Goal: Transaction & Acquisition: Purchase product/service

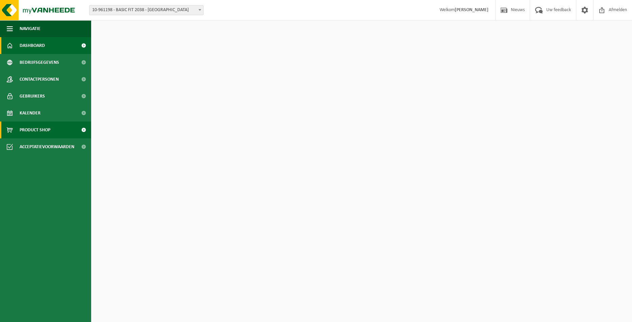
click at [63, 129] on link "Product Shop" at bounding box center [45, 130] width 91 height 17
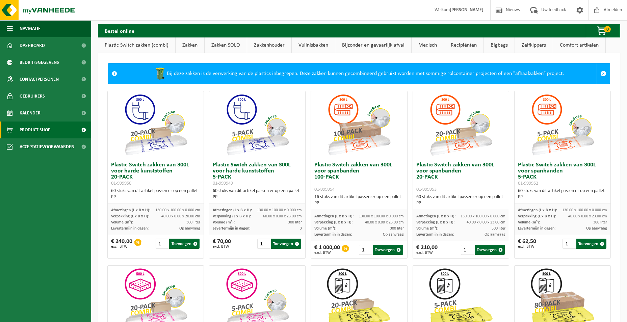
click at [193, 48] on link "Zakken" at bounding box center [190, 45] width 29 height 16
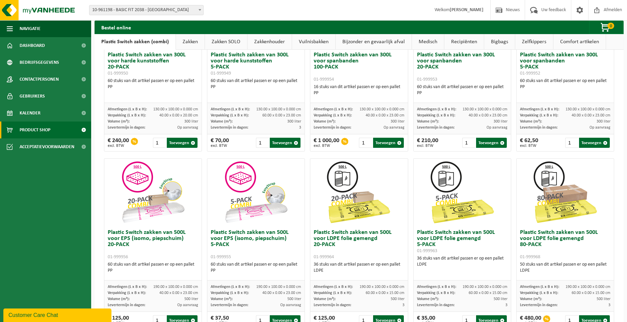
scroll to position [109, 0]
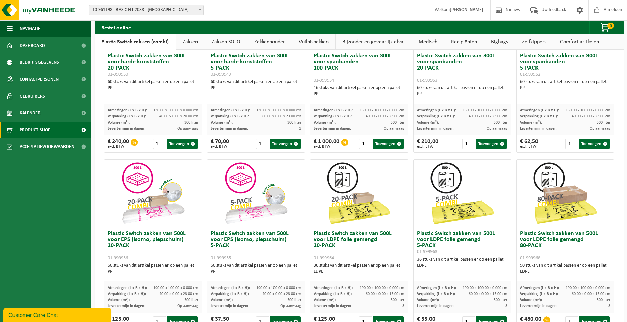
click at [193, 46] on link "Zakken" at bounding box center [190, 42] width 29 height 16
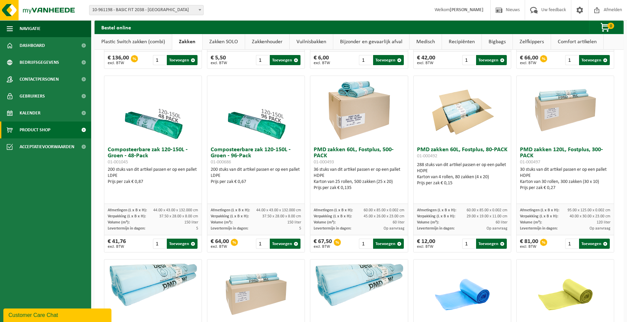
scroll to position [379, 0]
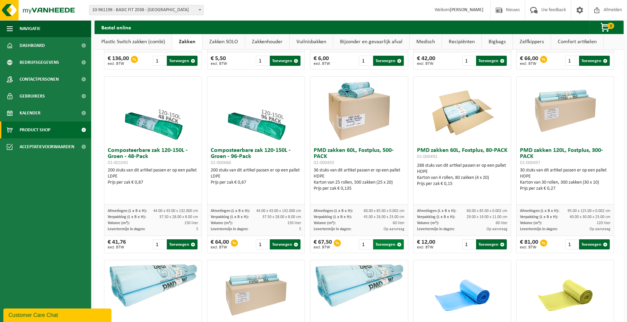
click at [389, 243] on button "Toevoegen" at bounding box center [388, 244] width 31 height 10
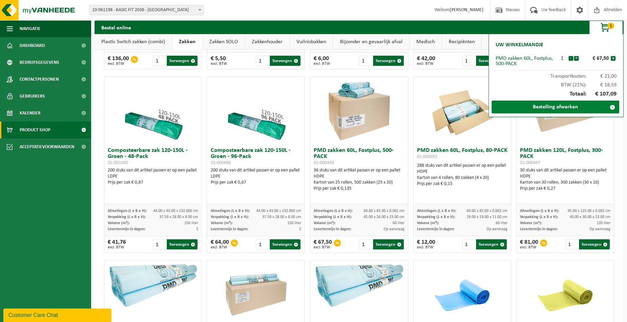
click at [560, 107] on link "Bestelling afwerken" at bounding box center [556, 107] width 128 height 13
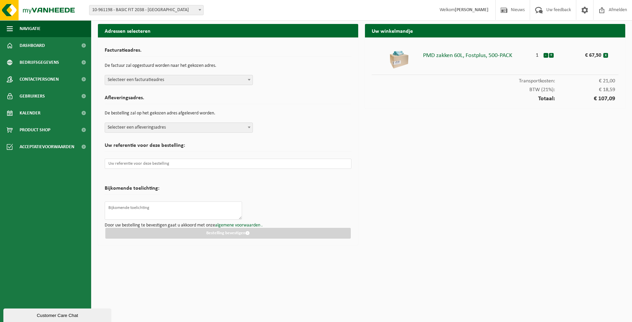
click at [190, 128] on span "Selecteer een afleveringsadres" at bounding box center [179, 127] width 148 height 9
type input "2215"
